Goal: Information Seeking & Learning: Check status

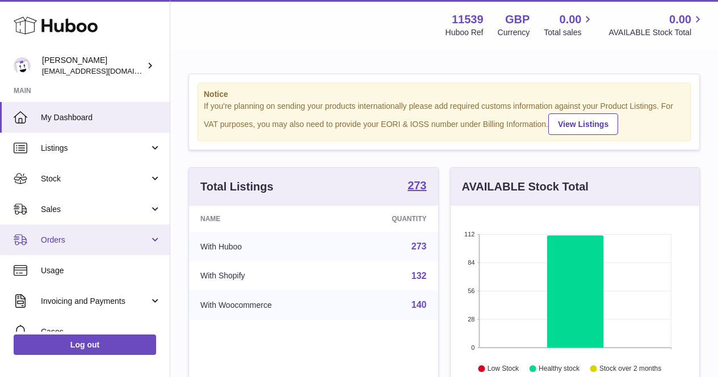
scroll to position [177, 253]
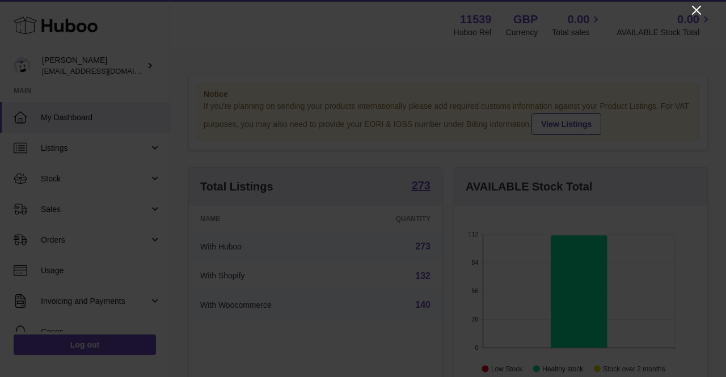
click at [694, 16] on icon "Close" at bounding box center [697, 10] width 14 height 14
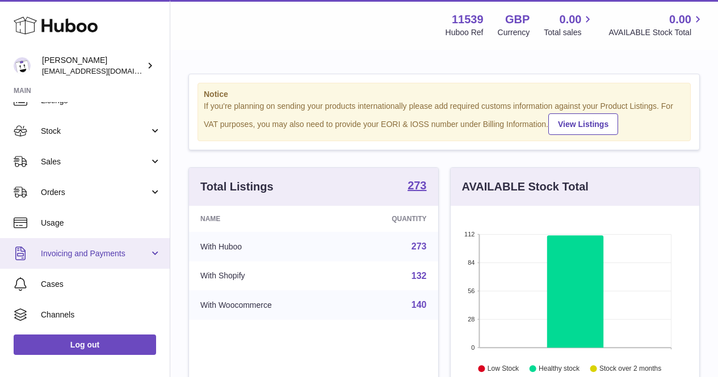
scroll to position [57, 0]
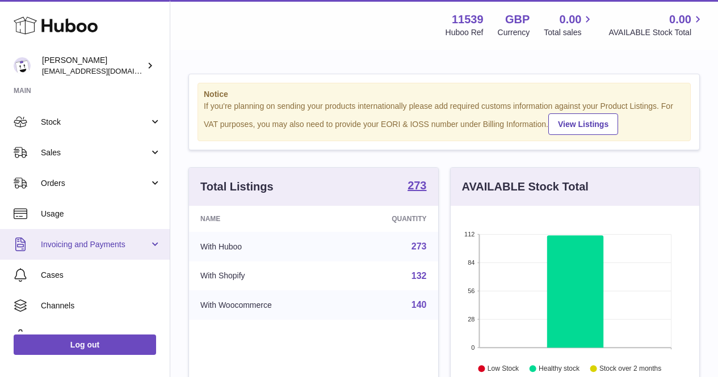
click at [127, 238] on link "Invoicing and Payments" at bounding box center [85, 244] width 170 height 31
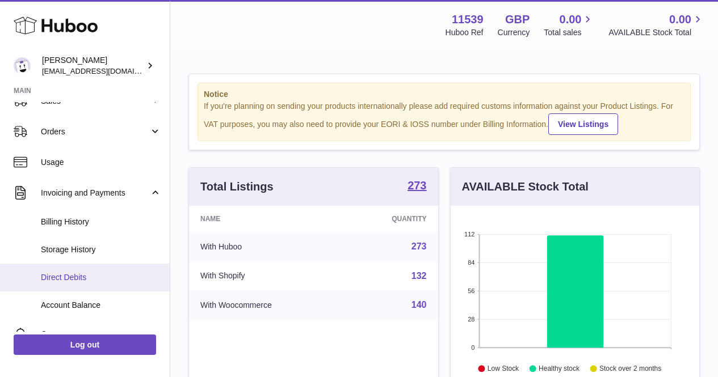
scroll to position [113, 0]
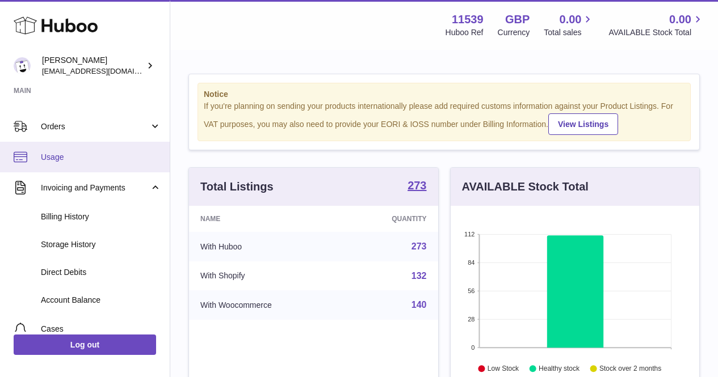
click at [88, 157] on span "Usage" at bounding box center [101, 157] width 120 height 11
click at [88, 158] on span "Usage" at bounding box center [101, 157] width 120 height 11
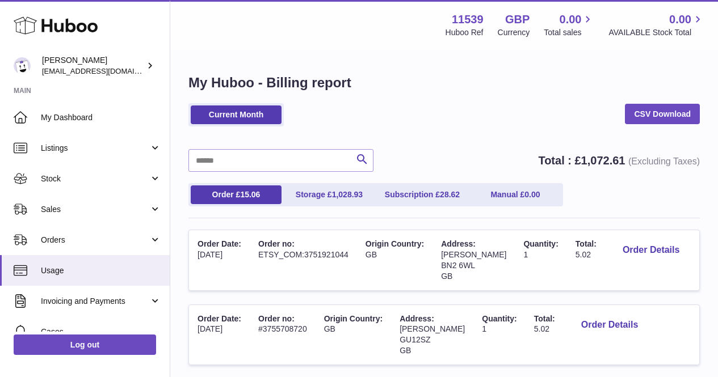
click at [467, 128] on div "Current Month CSV Download" at bounding box center [443, 120] width 511 height 35
click at [438, 153] on div "Search Total : £ 1,072.61 (Excluding Taxes)" at bounding box center [443, 160] width 511 height 23
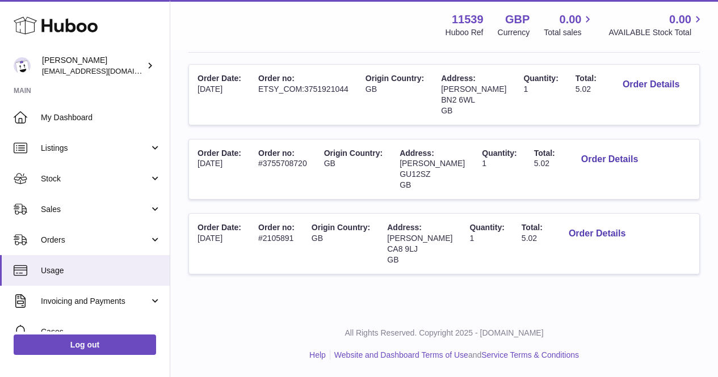
scroll to position [109, 0]
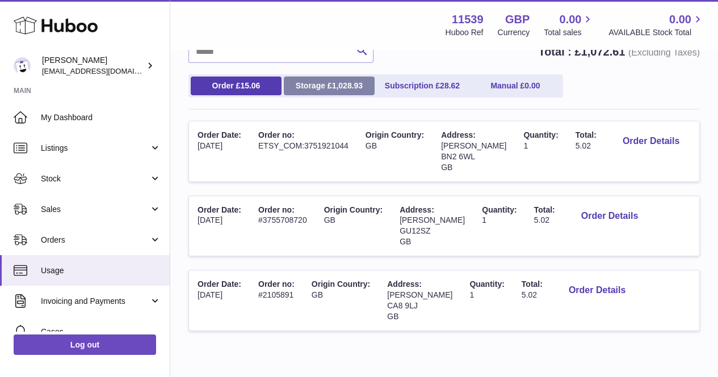
click at [340, 89] on span "1,028.93" at bounding box center [347, 85] width 31 height 9
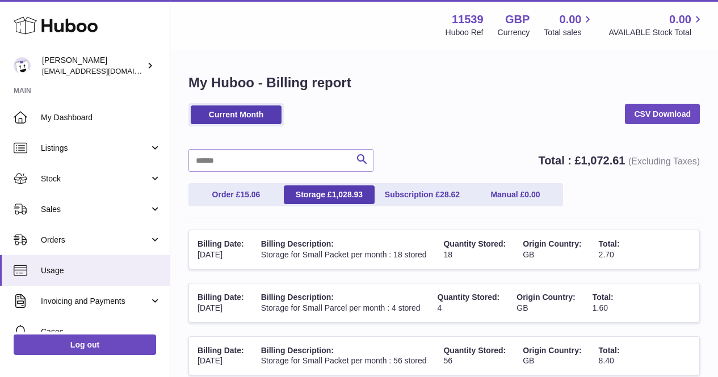
click at [408, 108] on div "Current Month CSV Download" at bounding box center [443, 120] width 511 height 35
click at [279, 109] on link "Current Month" at bounding box center [236, 115] width 91 height 19
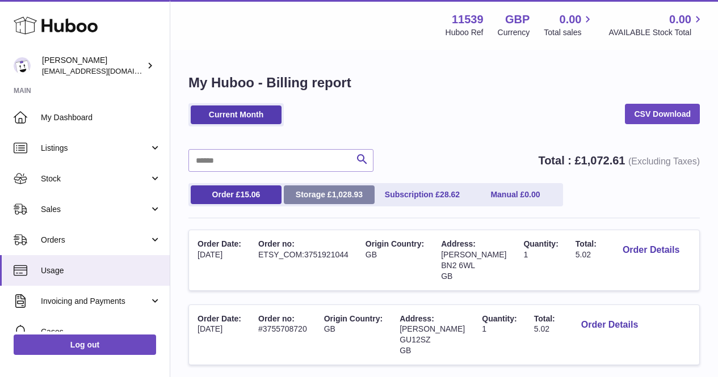
click at [305, 203] on link "Storage £ 1,028.93" at bounding box center [329, 195] width 91 height 19
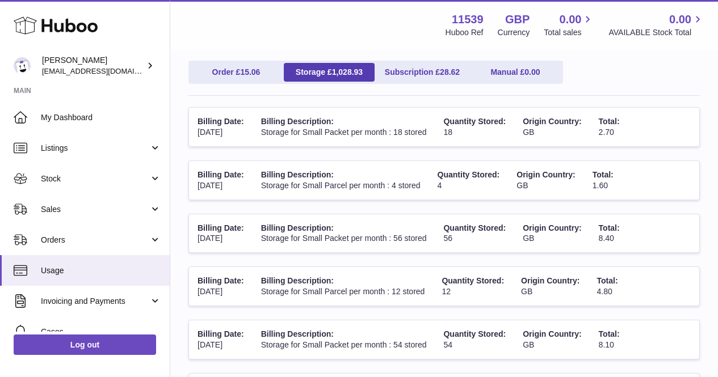
scroll to position [49, 0]
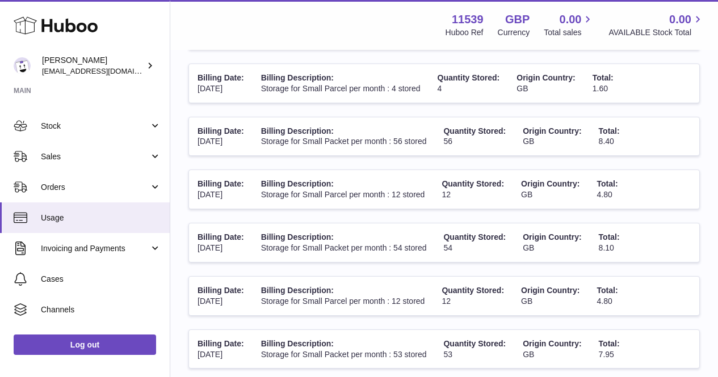
scroll to position [54, 0]
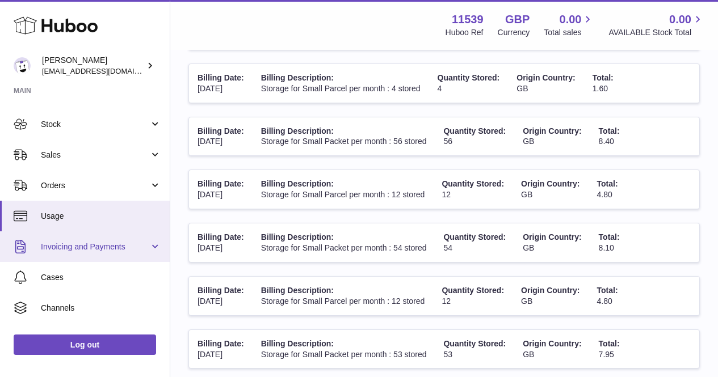
click at [151, 242] on link "Invoicing and Payments" at bounding box center [85, 246] width 170 height 31
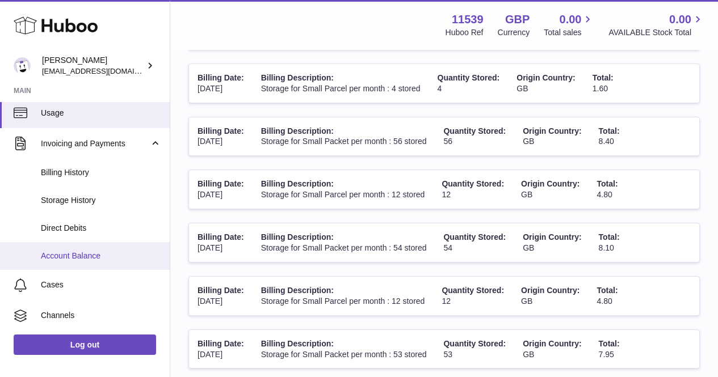
scroll to position [168, 0]
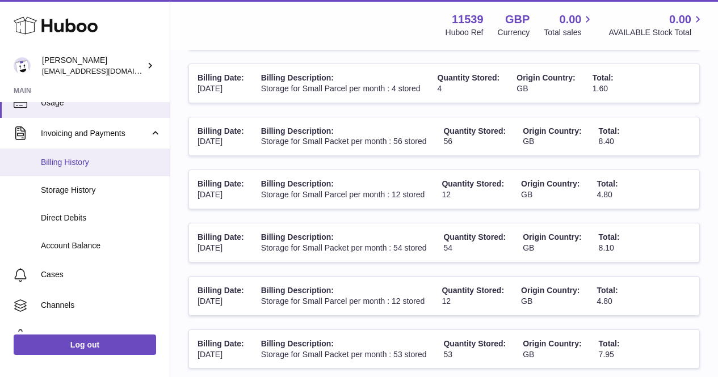
click at [106, 160] on span "Billing History" at bounding box center [101, 162] width 120 height 11
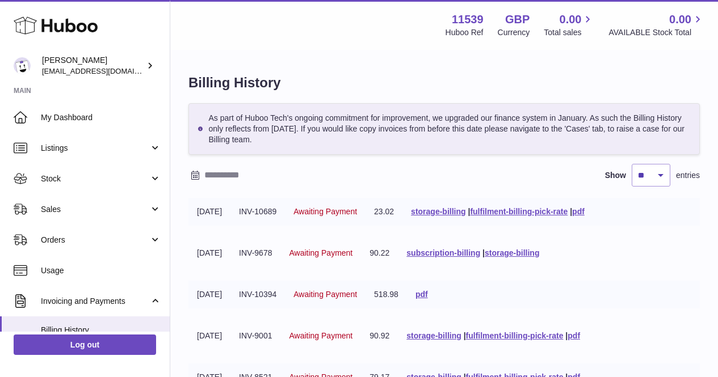
click at [363, 193] on div "As part of Huboo Tech's ongoing commitment for improvement, we upgraded our fin…" at bounding box center [443, 367] width 511 height 529
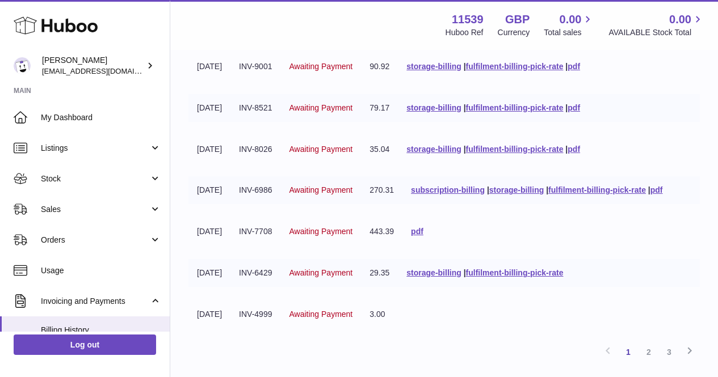
scroll to position [284, 0]
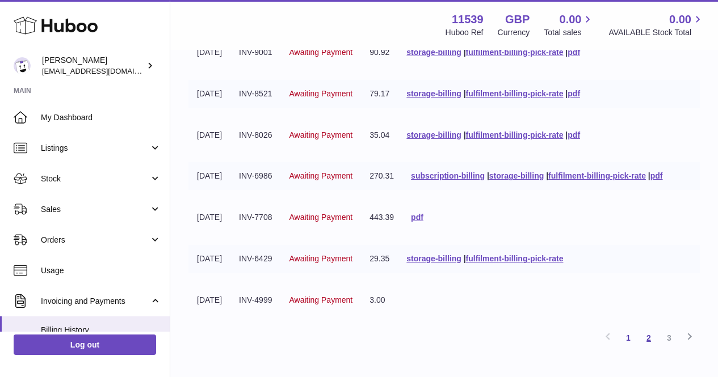
click at [655, 338] on link "2" at bounding box center [648, 338] width 20 height 20
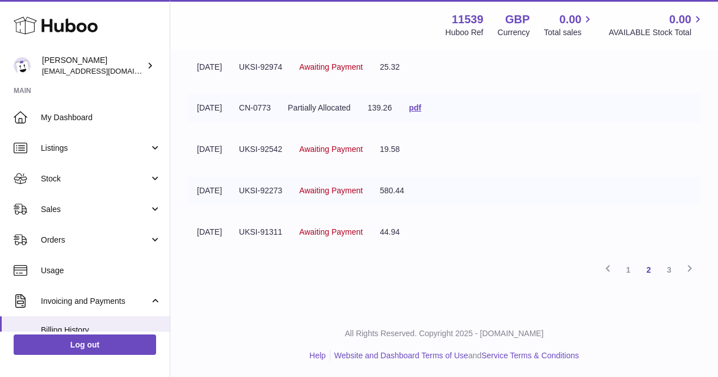
scroll to position [353, 0]
click at [625, 266] on link "1" at bounding box center [628, 269] width 20 height 20
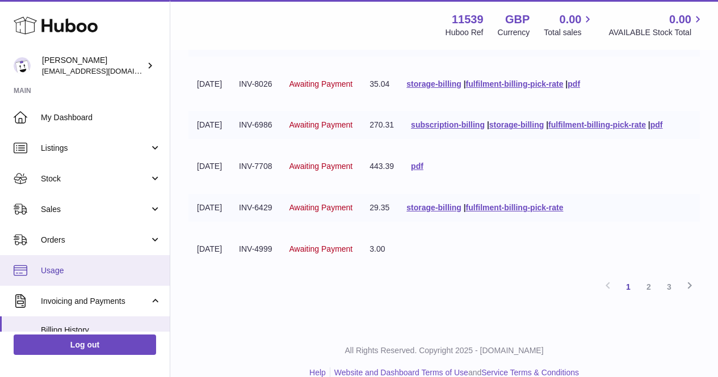
scroll to position [113, 0]
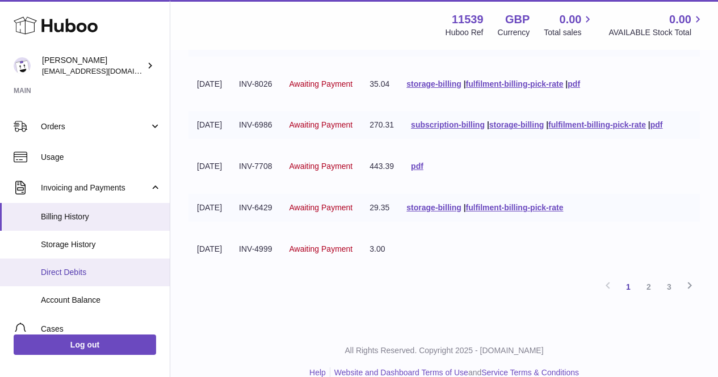
click at [127, 261] on link "Direct Debits" at bounding box center [85, 273] width 170 height 28
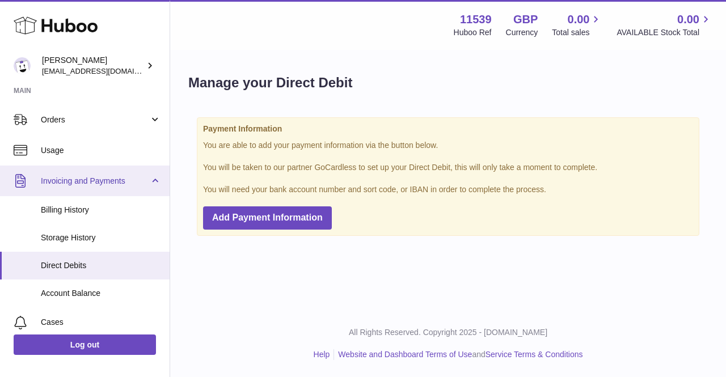
scroll to position [170, 0]
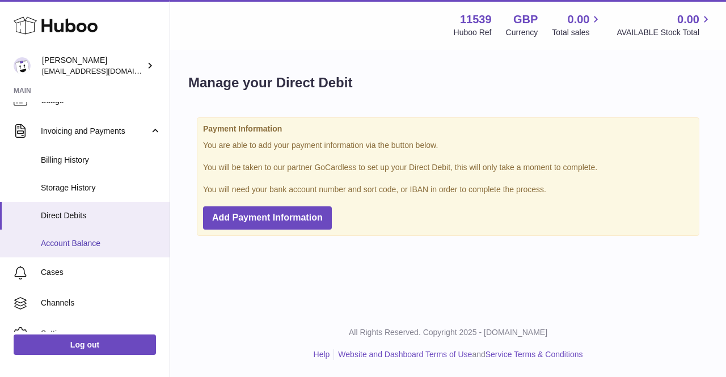
click at [112, 247] on span "Account Balance" at bounding box center [101, 243] width 120 height 11
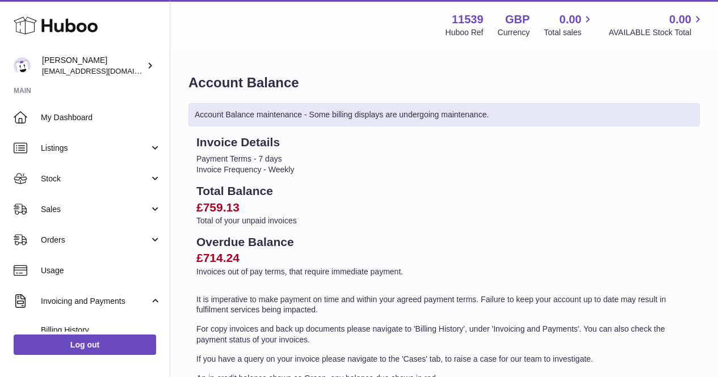
click at [303, 206] on h2 "£759.13" at bounding box center [443, 208] width 495 height 16
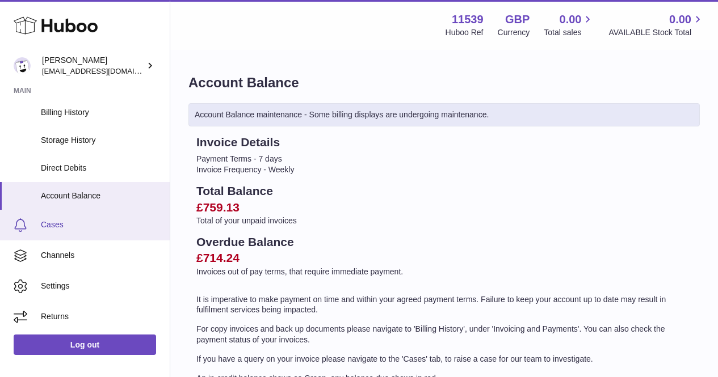
click at [69, 232] on link "Cases" at bounding box center [85, 225] width 170 height 31
click at [75, 221] on span "Cases" at bounding box center [101, 225] width 120 height 11
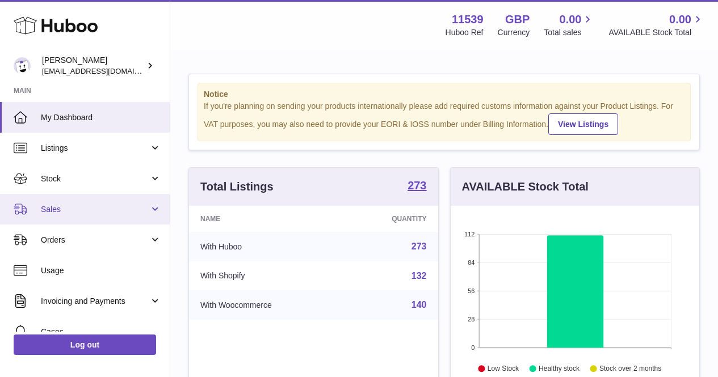
scroll to position [177, 248]
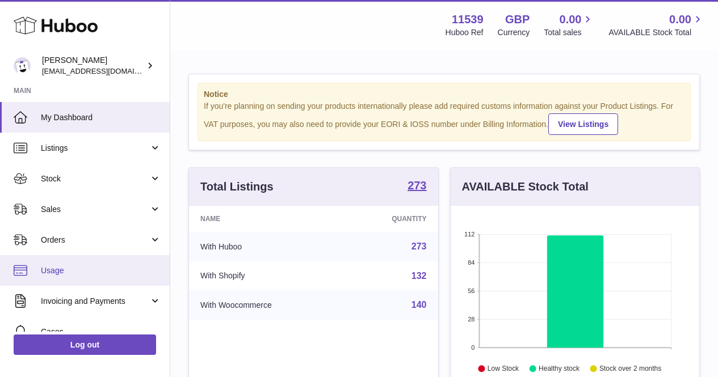
click at [111, 269] on span "Usage" at bounding box center [101, 271] width 120 height 11
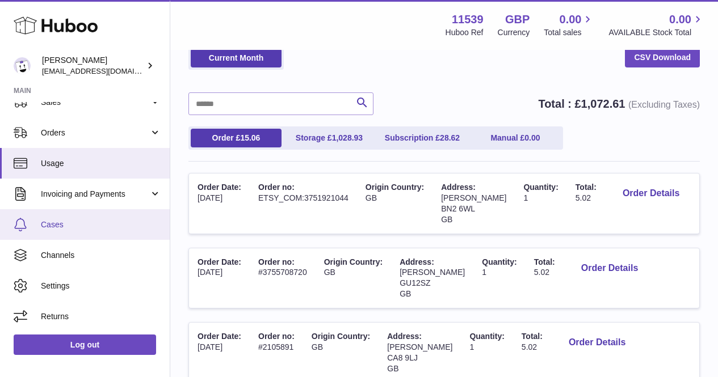
scroll to position [113, 0]
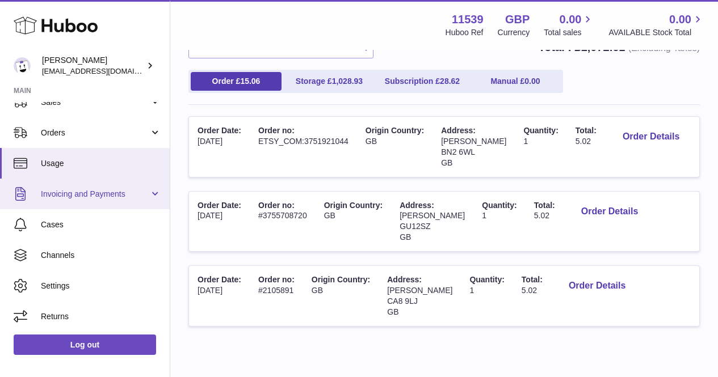
click at [102, 198] on span "Invoicing and Payments" at bounding box center [95, 194] width 108 height 11
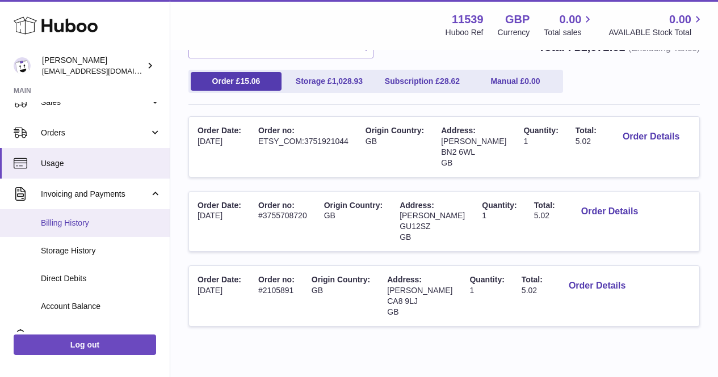
click at [103, 222] on span "Billing History" at bounding box center [101, 223] width 120 height 11
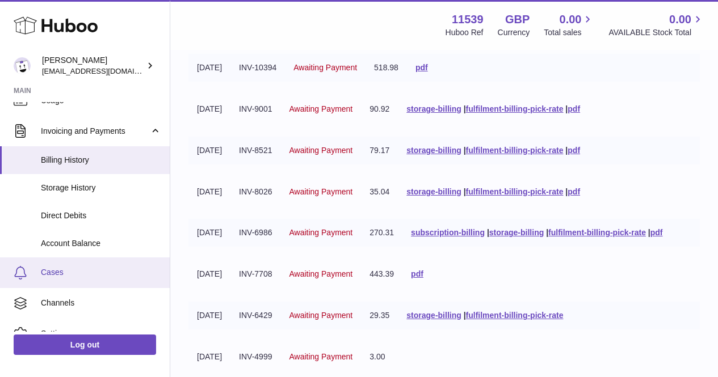
scroll to position [218, 0]
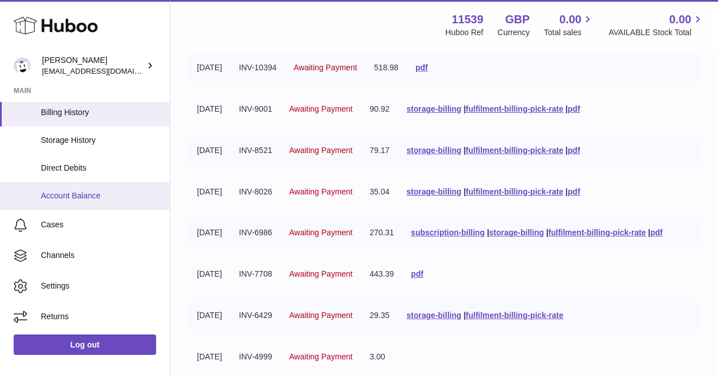
click at [106, 200] on span "Account Balance" at bounding box center [101, 196] width 120 height 11
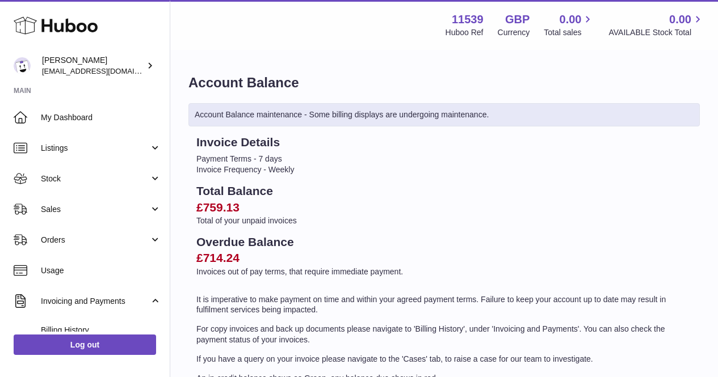
click at [234, 193] on h2 "Total Balance" at bounding box center [443, 191] width 495 height 16
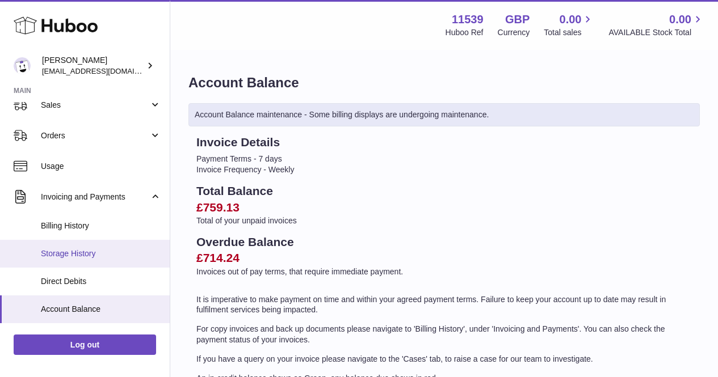
scroll to position [113, 0]
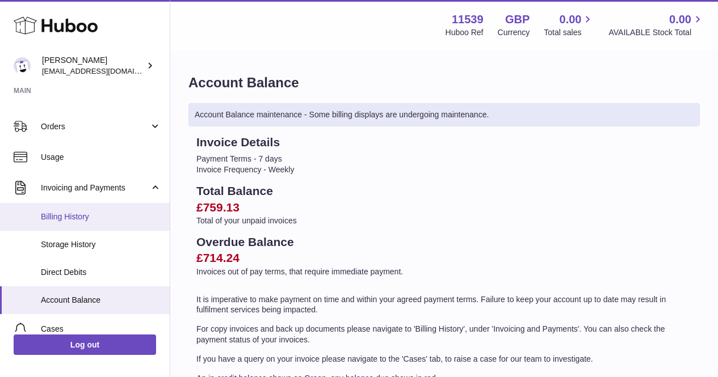
click at [106, 212] on span "Billing History" at bounding box center [101, 217] width 120 height 11
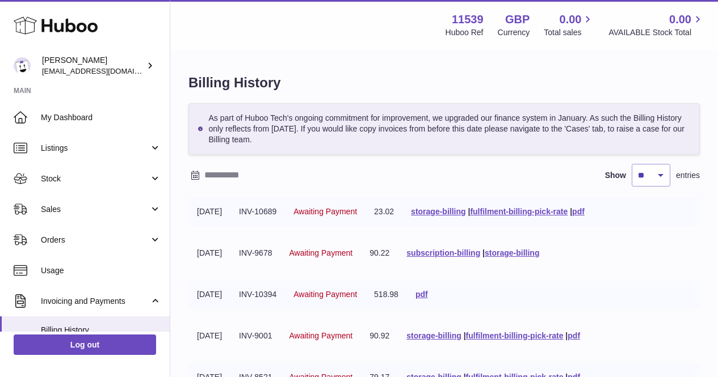
click at [317, 185] on div "Show ** ** ** *** entries" at bounding box center [443, 175] width 511 height 23
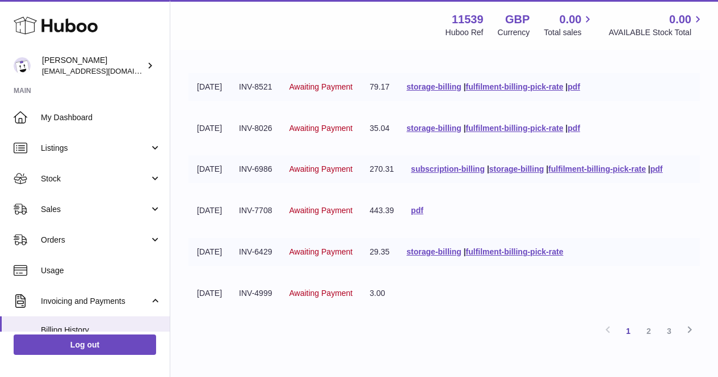
scroll to position [353, 0]
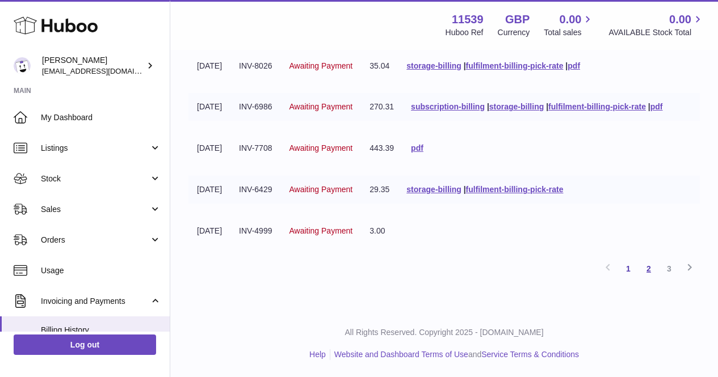
click at [650, 267] on link "2" at bounding box center [648, 269] width 20 height 20
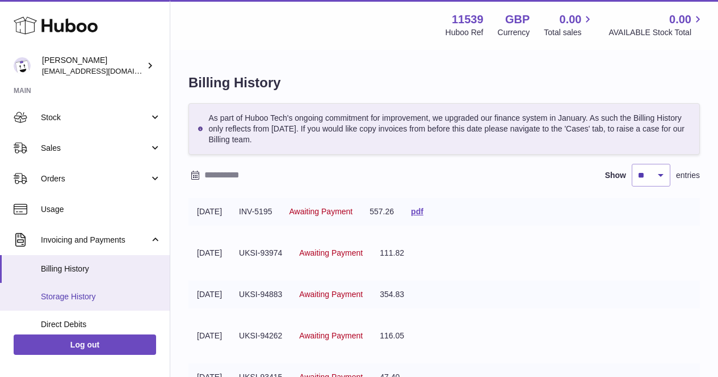
scroll to position [113, 0]
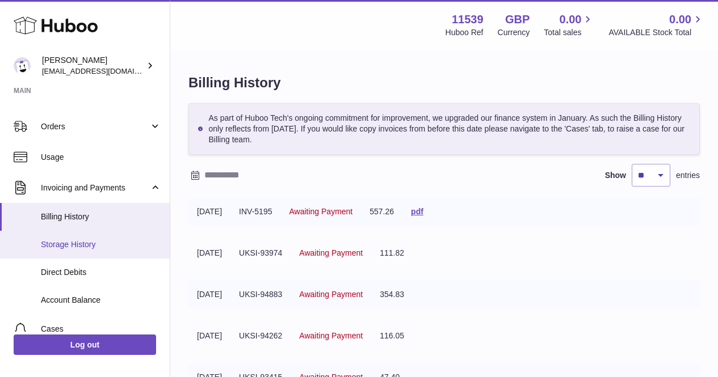
click at [109, 246] on span "Storage History" at bounding box center [101, 244] width 120 height 11
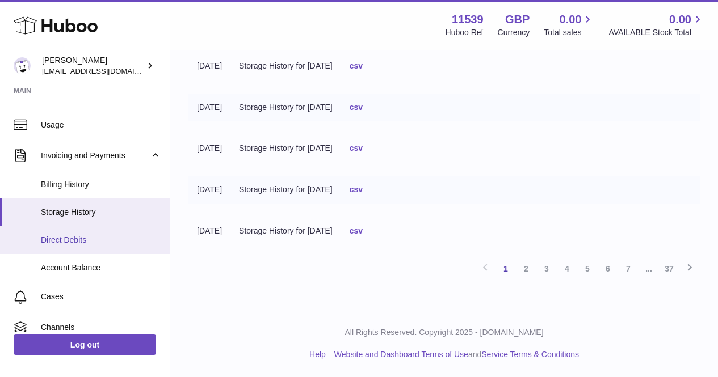
scroll to position [170, 0]
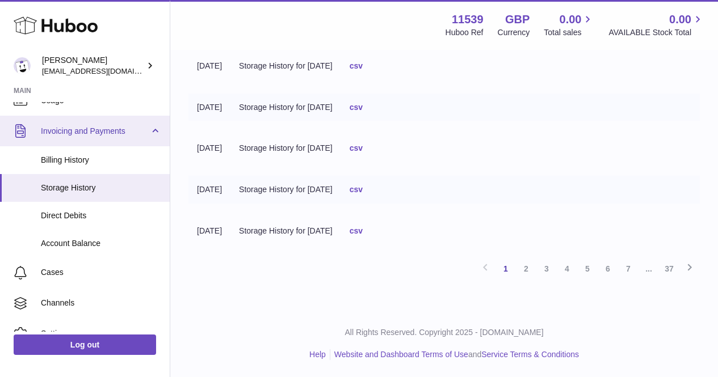
click at [114, 132] on span "Invoicing and Payments" at bounding box center [95, 131] width 108 height 11
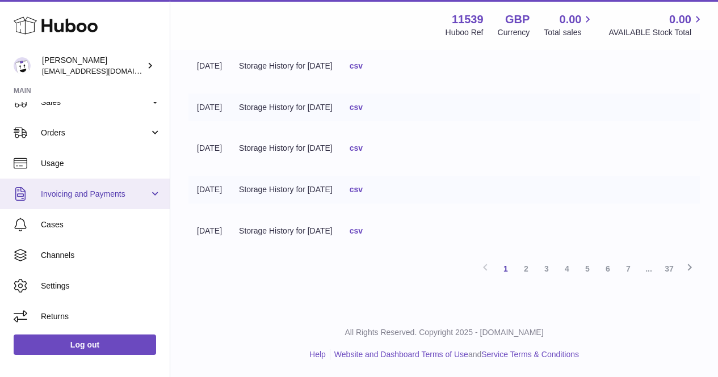
scroll to position [107, 0]
click at [118, 184] on link "Invoicing and Payments" at bounding box center [85, 194] width 170 height 31
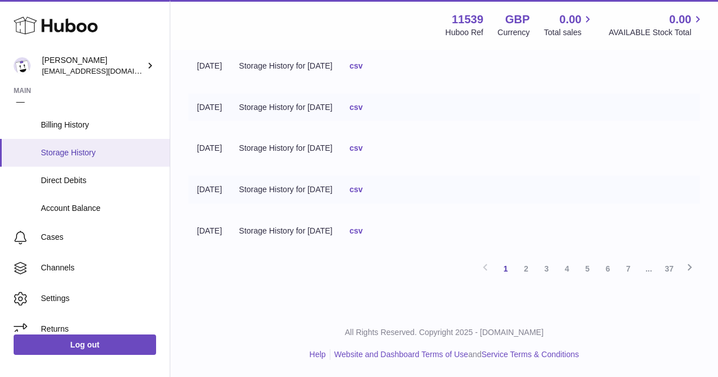
scroll to position [218, 0]
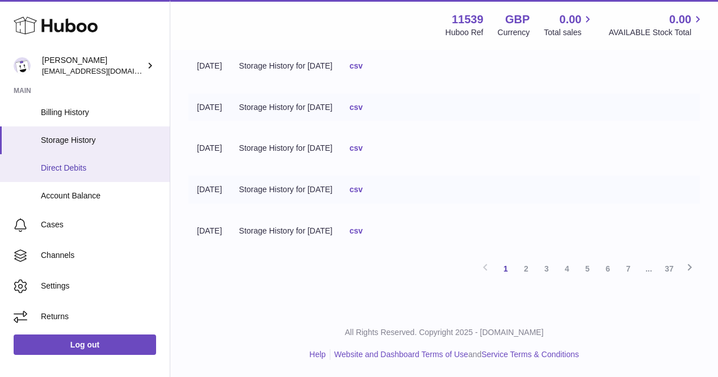
click at [99, 170] on span "Direct Debits" at bounding box center [101, 168] width 120 height 11
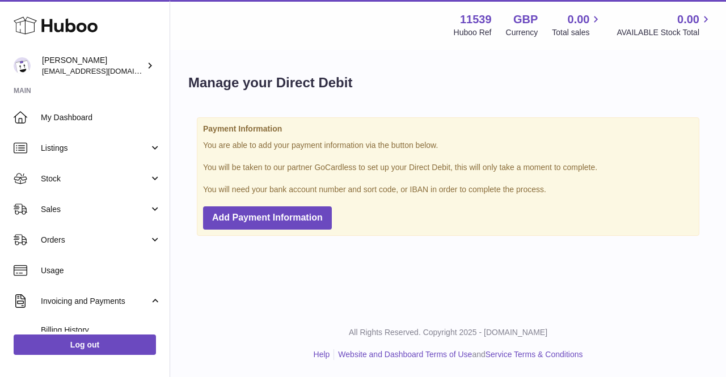
click at [306, 206] on div "Payment Information You are able to add your payment information via the button…" at bounding box center [448, 176] width 503 height 118
click at [309, 212] on button "Add Payment Information" at bounding box center [267, 218] width 129 height 23
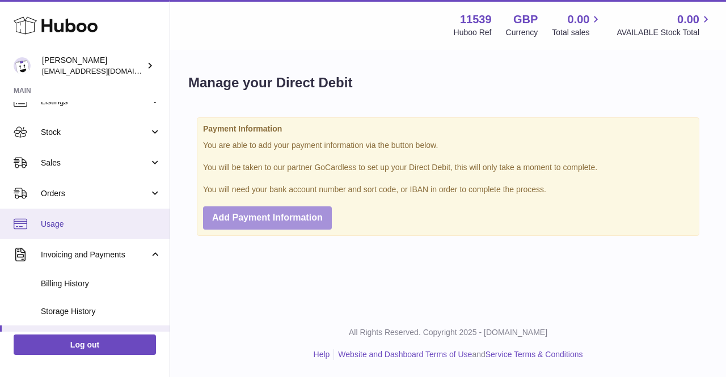
scroll to position [57, 0]
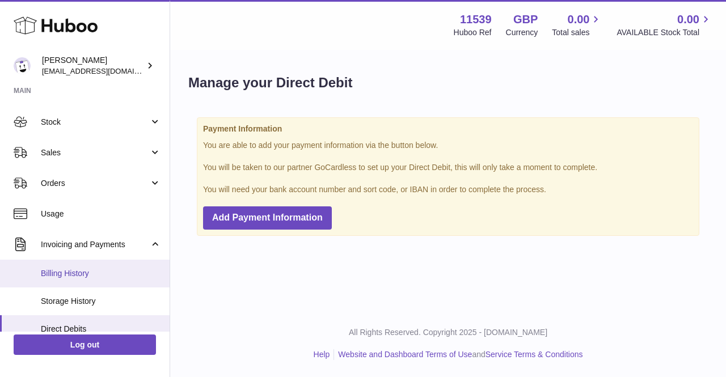
click at [113, 264] on link "Billing History" at bounding box center [85, 274] width 170 height 28
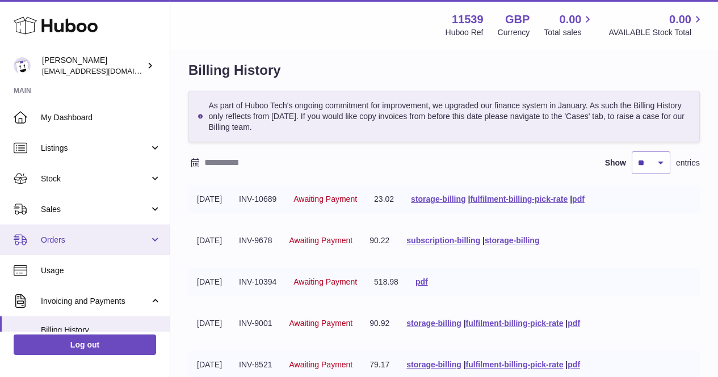
scroll to position [57, 0]
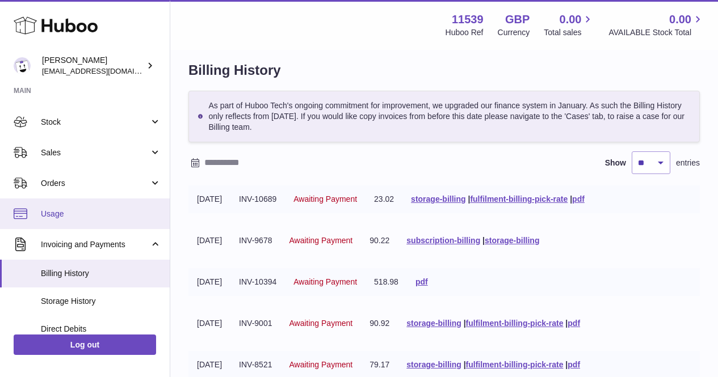
click at [109, 210] on span "Usage" at bounding box center [101, 214] width 120 height 11
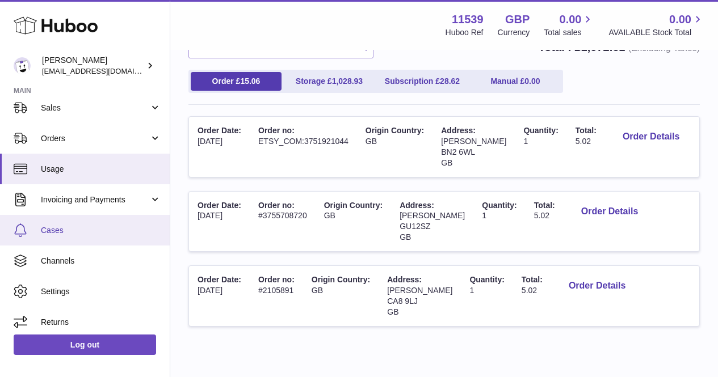
scroll to position [107, 0]
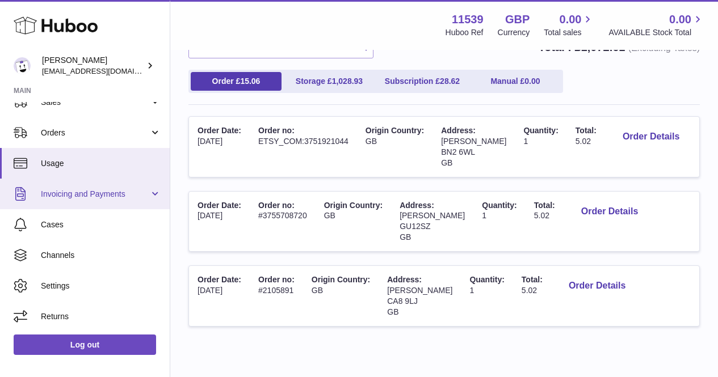
click at [145, 195] on span "Invoicing and Payments" at bounding box center [95, 194] width 108 height 11
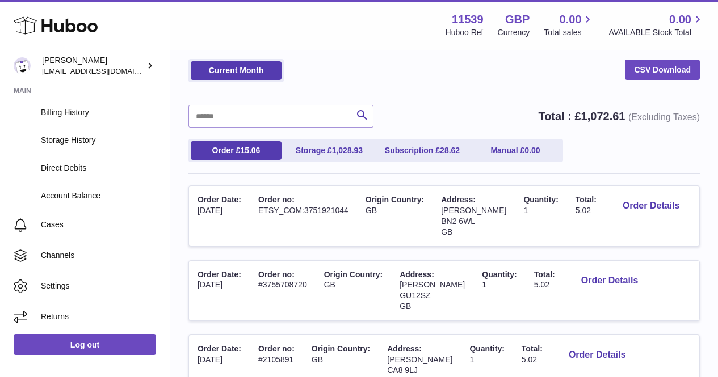
scroll to position [0, 0]
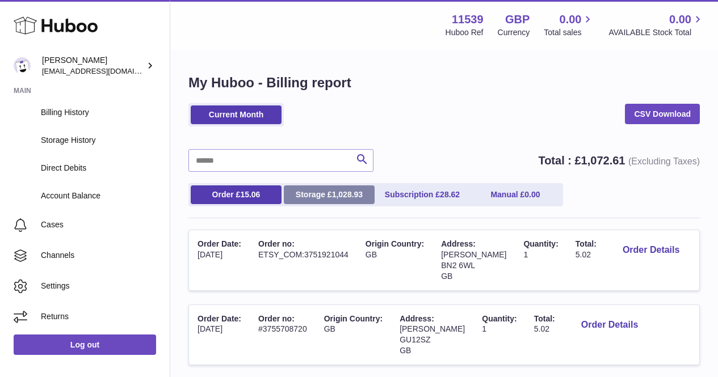
click at [353, 199] on span "1,028.93" at bounding box center [347, 194] width 31 height 9
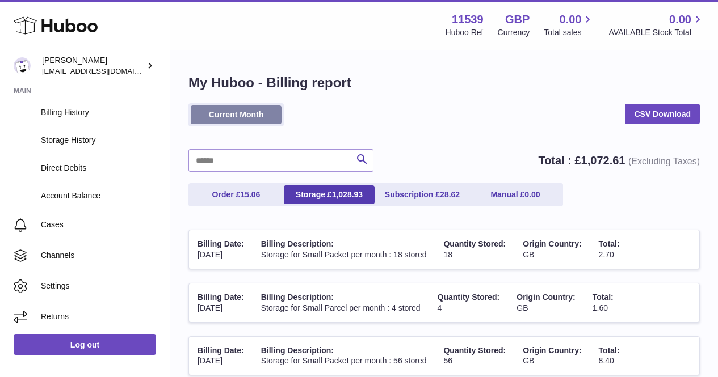
click at [231, 111] on link "Current Month" at bounding box center [236, 115] width 91 height 19
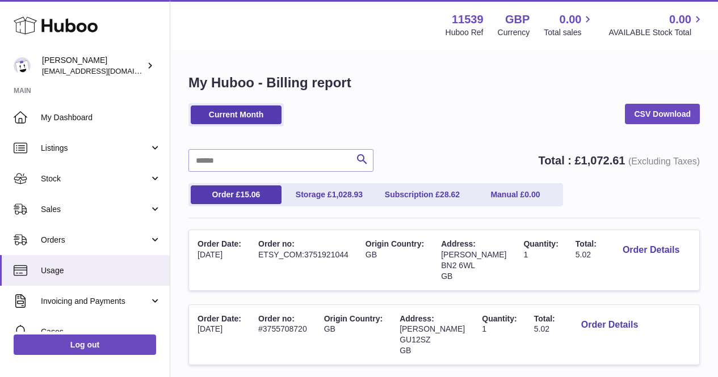
click at [340, 122] on div "Current Month CSV Download" at bounding box center [443, 120] width 511 height 35
click at [334, 188] on link "Storage £ 1,028.93" at bounding box center [329, 195] width 91 height 19
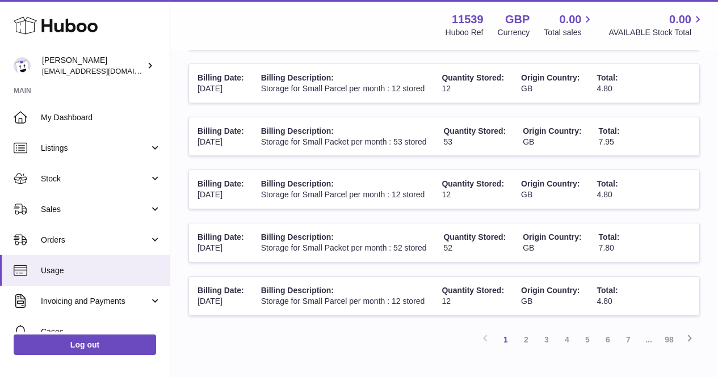
scroll to position [454, 0]
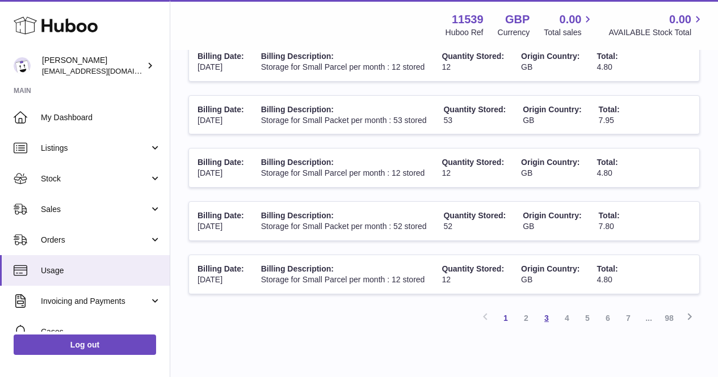
click at [551, 319] on link "3" at bounding box center [546, 318] width 20 height 20
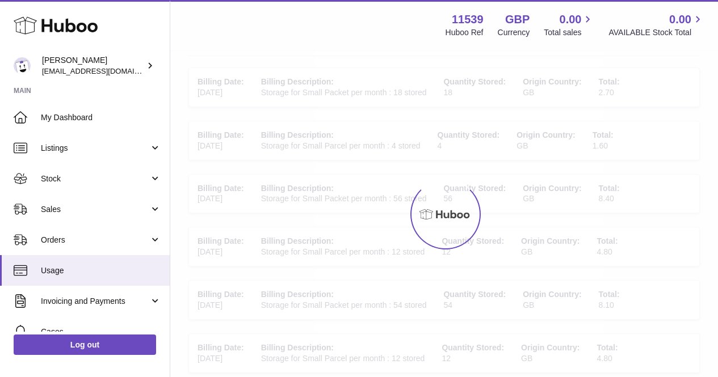
scroll to position [51, 0]
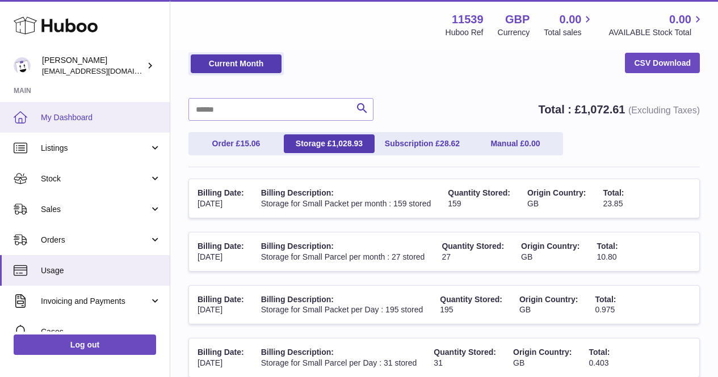
click at [99, 116] on span "My Dashboard" at bounding box center [101, 117] width 120 height 11
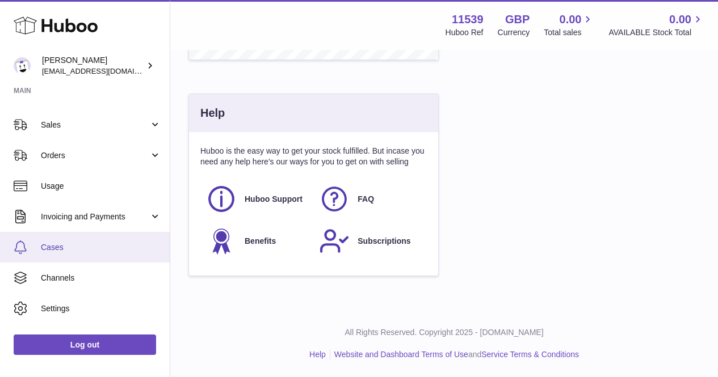
scroll to position [107, 0]
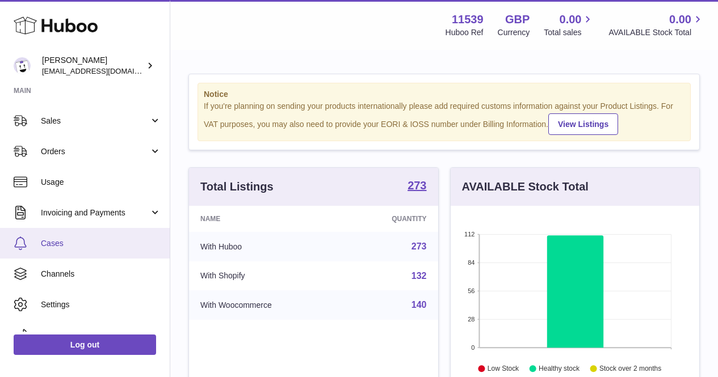
scroll to position [107, 0]
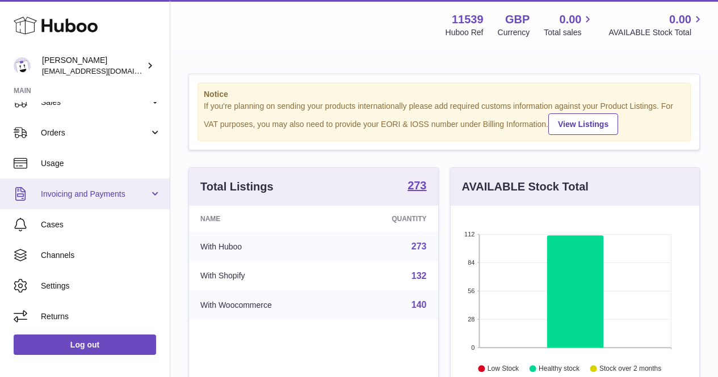
click at [95, 197] on span "Invoicing and Payments" at bounding box center [95, 194] width 108 height 11
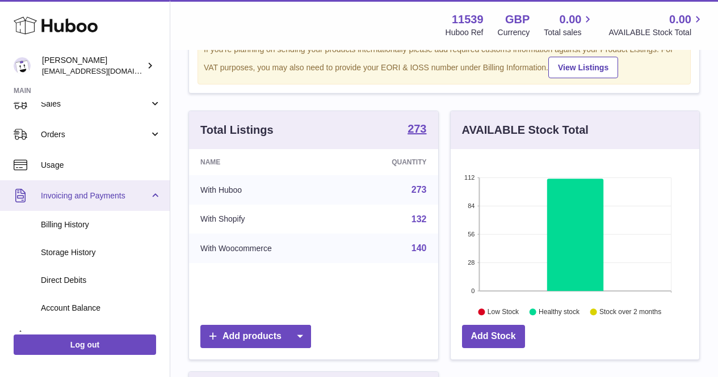
scroll to position [104, 0]
click at [79, 199] on span "Invoicing and Payments" at bounding box center [95, 197] width 108 height 11
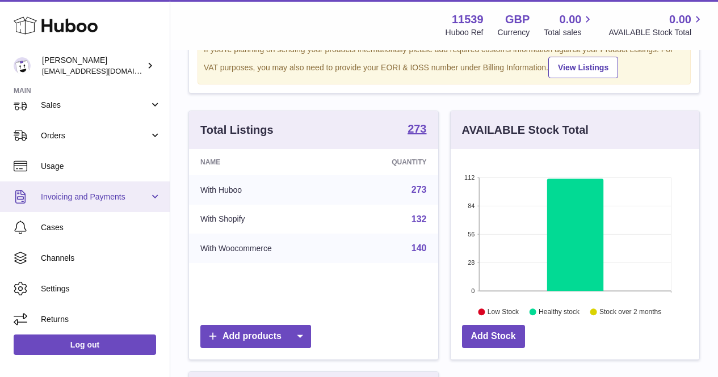
click at [79, 199] on span "Invoicing and Payments" at bounding box center [95, 197] width 108 height 11
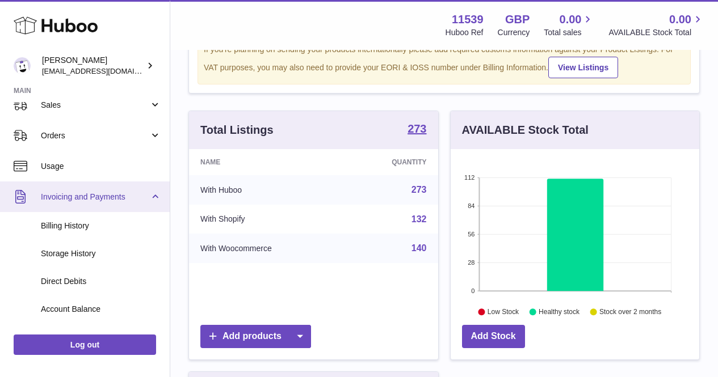
click at [79, 199] on span "Invoicing and Payments" at bounding box center [95, 197] width 108 height 11
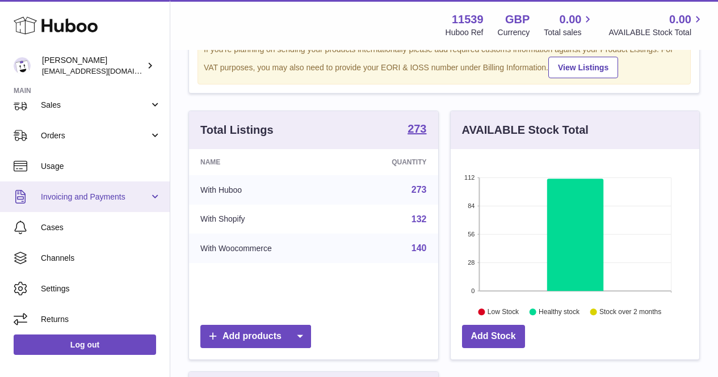
click at [79, 199] on span "Invoicing and Payments" at bounding box center [95, 197] width 108 height 11
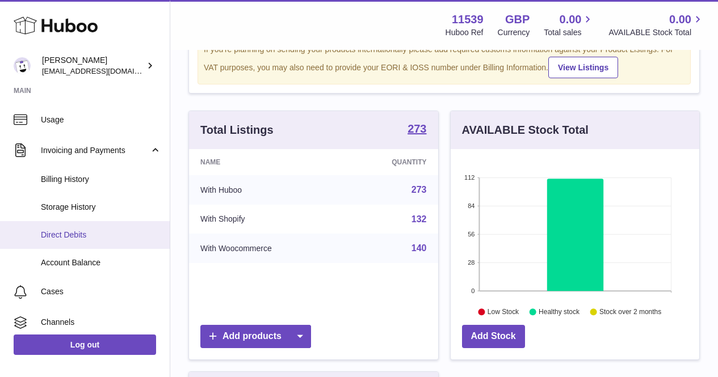
scroll to position [161, 0]
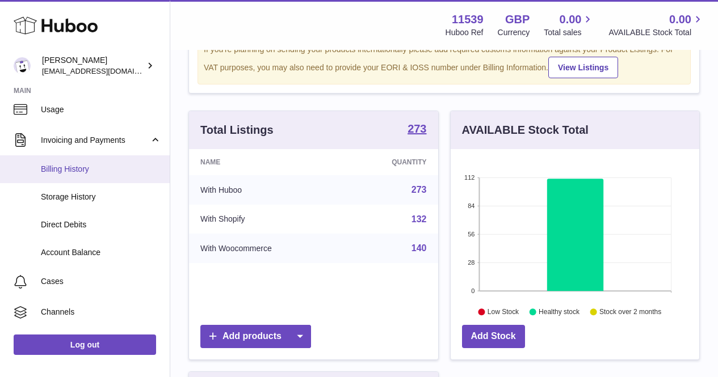
click at [66, 168] on span "Billing History" at bounding box center [101, 169] width 120 height 11
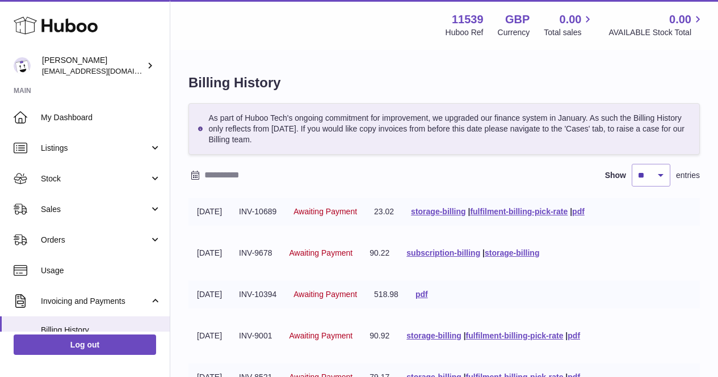
click at [246, 171] on input "text" at bounding box center [292, 175] width 177 height 18
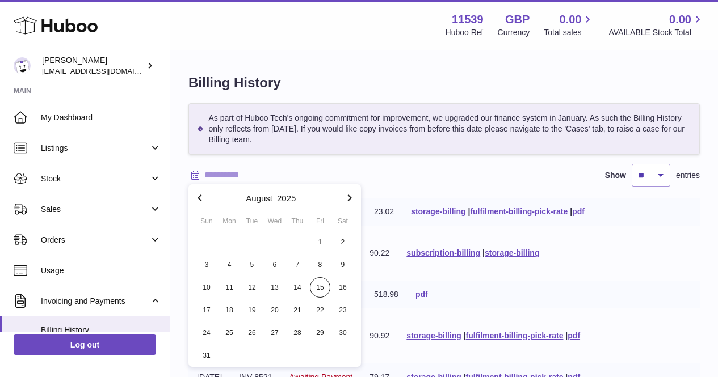
click at [207, 197] on button "button" at bounding box center [199, 197] width 23 height 27
click at [207, 196] on button "button" at bounding box center [199, 197] width 23 height 27
click at [292, 242] on span "1" at bounding box center [297, 242] width 20 height 20
click at [349, 204] on icon "button" at bounding box center [350, 198] width 14 height 14
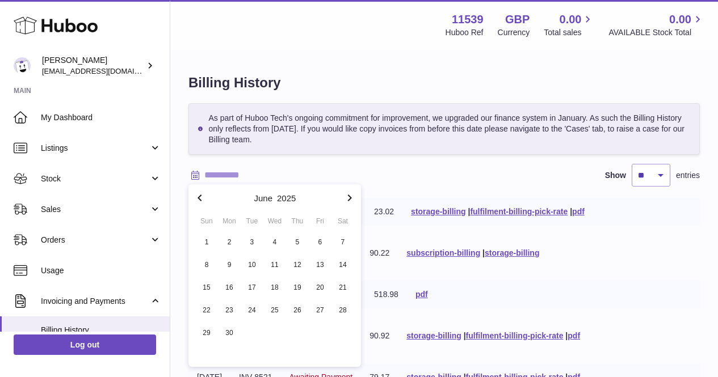
click at [348, 201] on icon "button" at bounding box center [350, 198] width 14 height 14
click at [348, 199] on icon "button" at bounding box center [350, 198] width 14 height 14
click at [204, 197] on icon "button" at bounding box center [200, 198] width 14 height 14
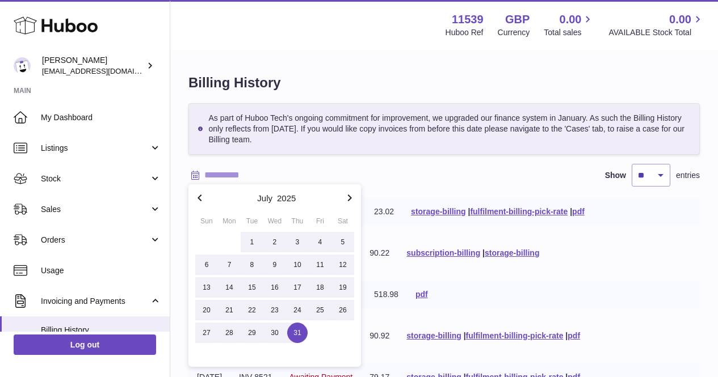
click at [300, 328] on span "31" at bounding box center [297, 333] width 20 height 20
type input "**********"
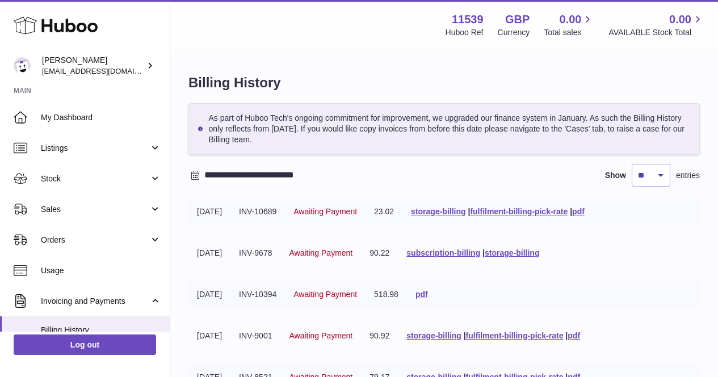
click at [393, 183] on div "**********" at bounding box center [443, 175] width 511 height 23
click at [642, 180] on select "** ** ** ***" at bounding box center [650, 175] width 39 height 23
select select "**"
click at [631, 164] on select "** ** ** ***" at bounding box center [650, 175] width 39 height 23
click at [454, 182] on div "**********" at bounding box center [443, 175] width 511 height 23
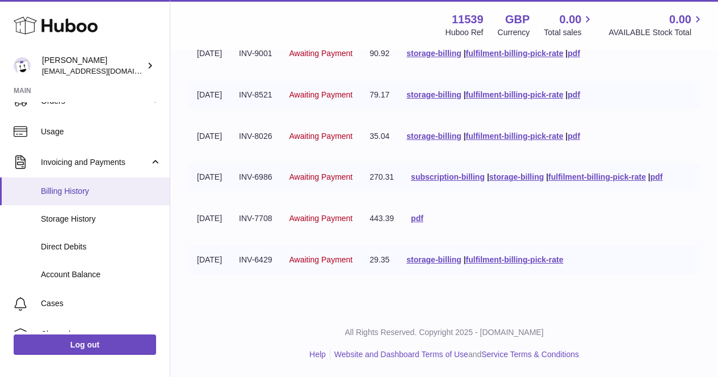
scroll to position [104, 0]
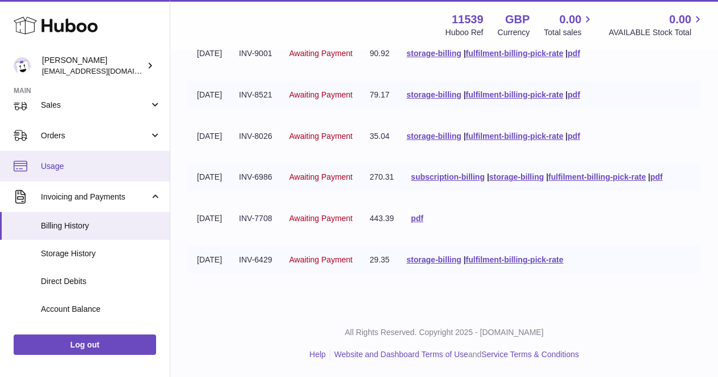
click at [103, 160] on link "Usage" at bounding box center [85, 166] width 170 height 31
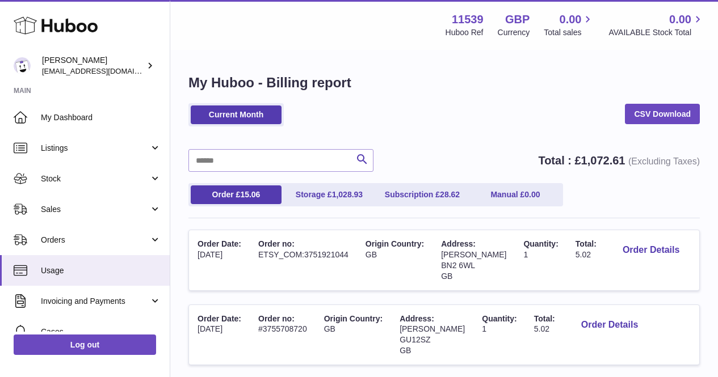
scroll to position [166, 0]
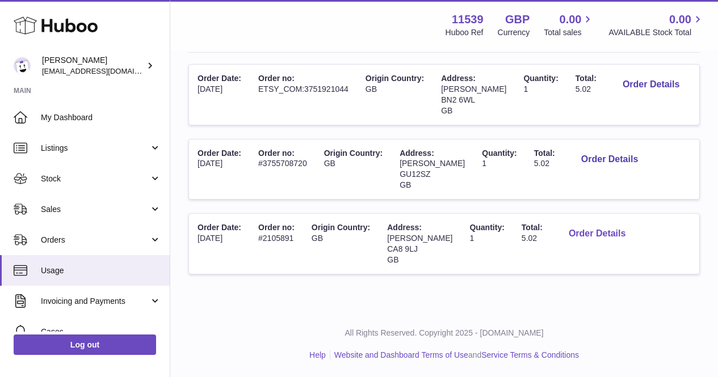
click at [560, 237] on button "Order Details" at bounding box center [596, 233] width 75 height 23
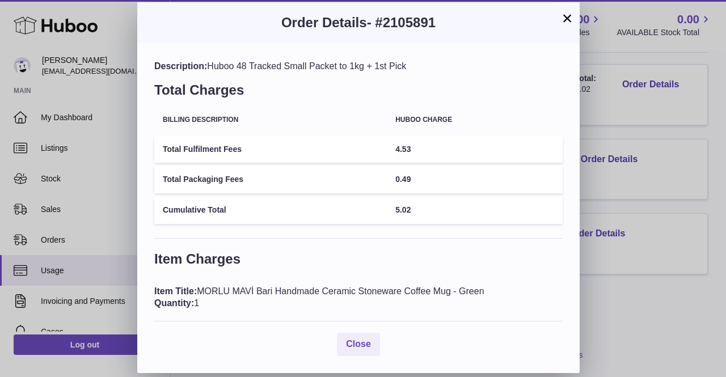
click at [559, 24] on h3 "Order Details - #2105891" at bounding box center [358, 23] width 408 height 18
click at [564, 19] on button "×" at bounding box center [568, 18] width 14 height 14
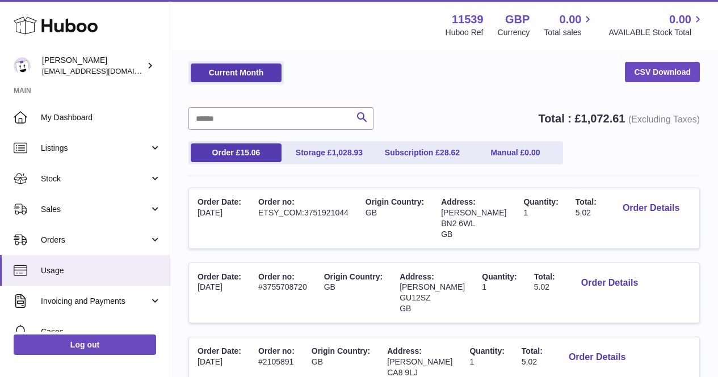
scroll to position [0, 0]
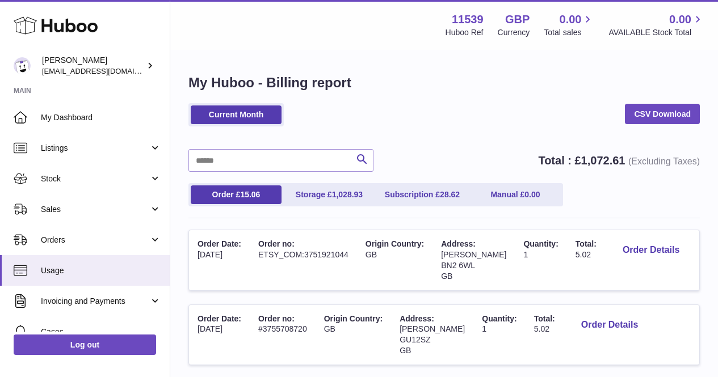
click at [443, 139] on div "Current Month CSV Download Search Total : £ 1,072.61 (Excluding Taxes) Order £ …" at bounding box center [443, 278] width 511 height 350
click at [246, 116] on link "Current Month" at bounding box center [236, 115] width 91 height 19
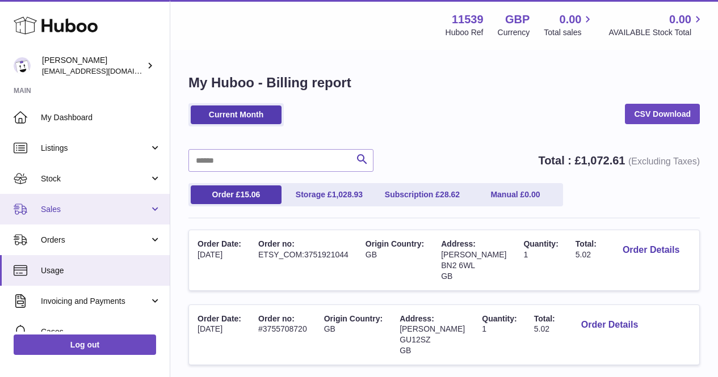
click at [114, 212] on span "Sales" at bounding box center [95, 209] width 108 height 11
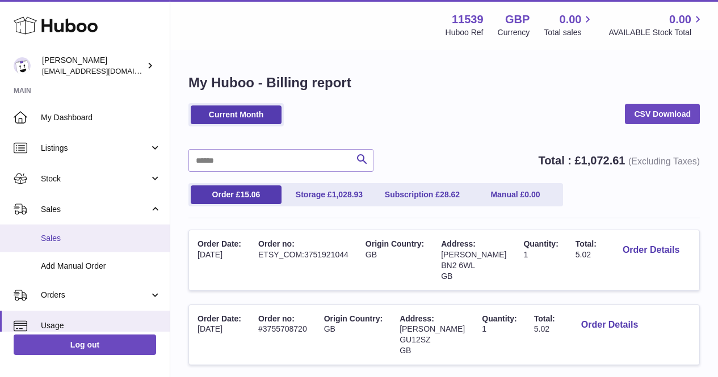
click at [111, 234] on span "Sales" at bounding box center [101, 238] width 120 height 11
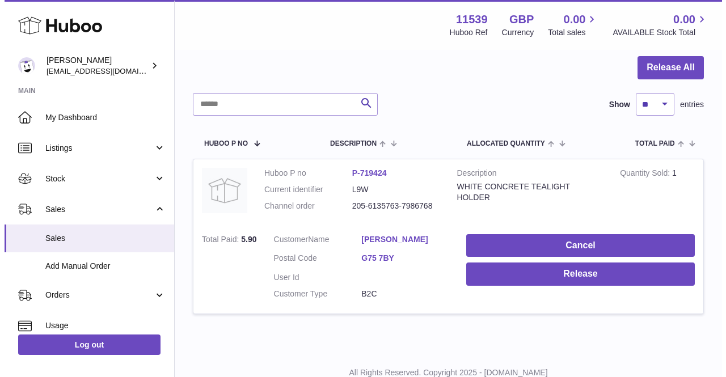
scroll to position [113, 0]
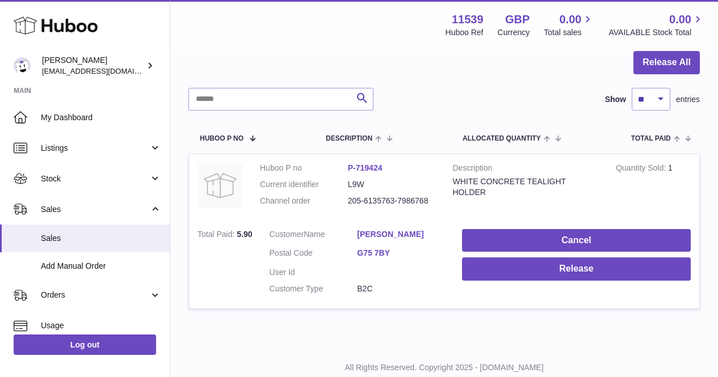
click at [338, 279] on dl "Customer Name [PERSON_NAME] Postal Code G75 7BY User Id Customer Type B2C" at bounding box center [357, 264] width 176 height 71
click at [373, 234] on link "lorraine Tickner" at bounding box center [401, 234] width 88 height 11
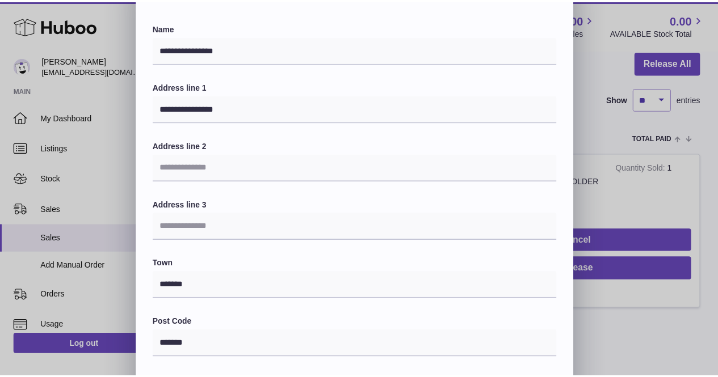
scroll to position [0, 0]
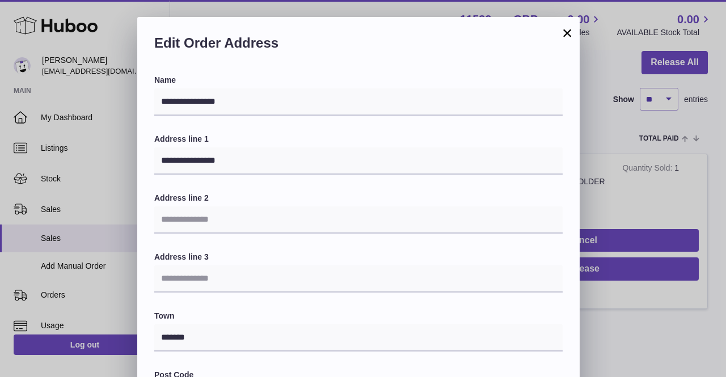
click at [563, 33] on button "×" at bounding box center [568, 33] width 14 height 14
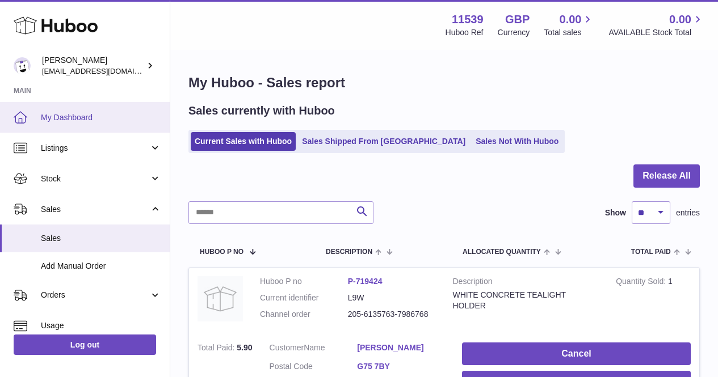
drag, startPoint x: 108, startPoint y: 103, endPoint x: 114, endPoint y: 104, distance: 5.7
click at [109, 103] on link "My Dashboard" at bounding box center [85, 117] width 170 height 31
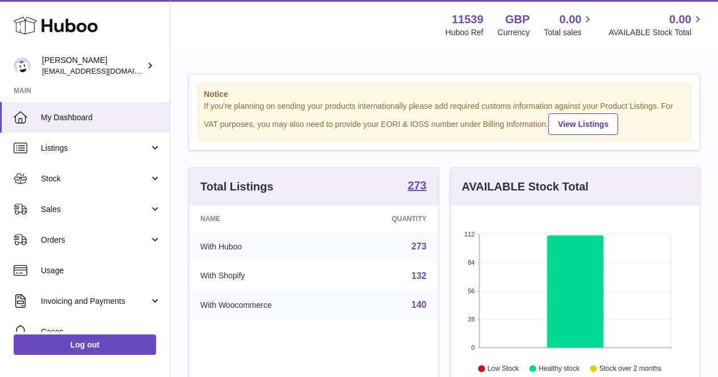
scroll to position [177, 248]
